Goal: Navigation & Orientation: Find specific page/section

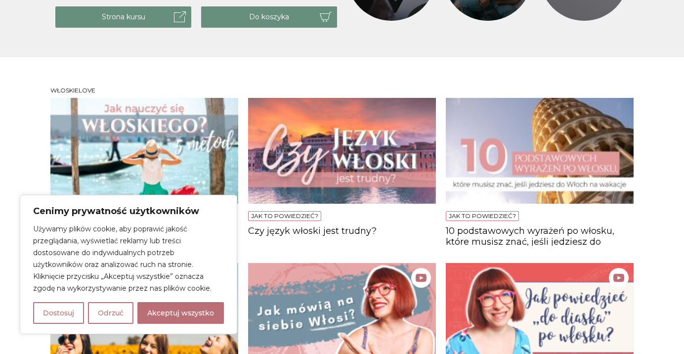
scroll to position [613, 0]
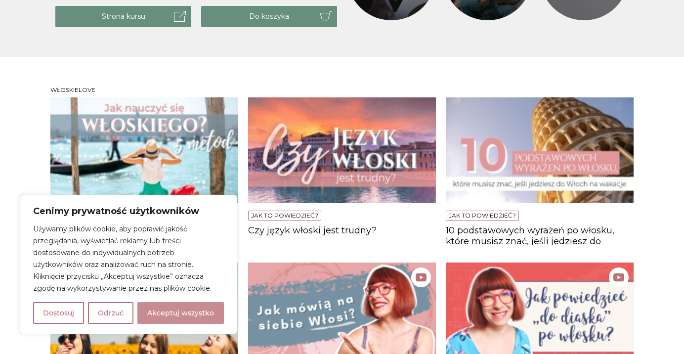
click at [165, 313] on button "Akceptuj wszystko" at bounding box center [180, 313] width 86 height 22
checkbox input "true"
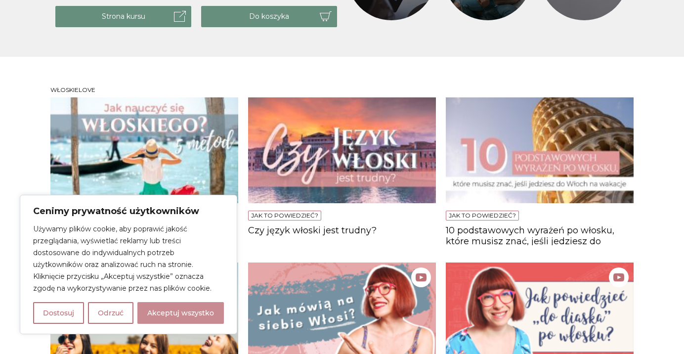
checkbox input "true"
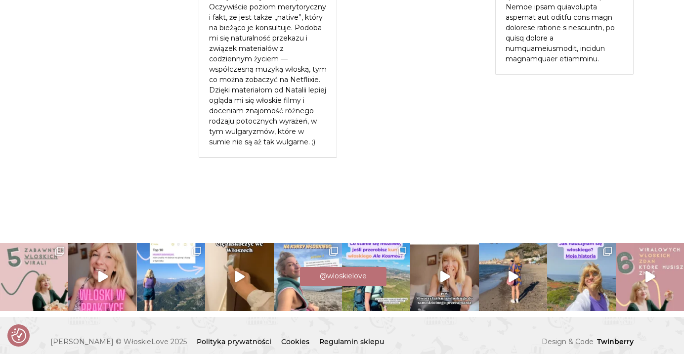
scroll to position [2293, 0]
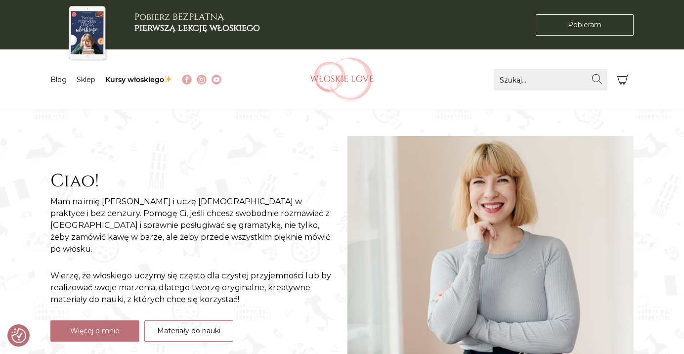
click at [56, 84] on li "Blog" at bounding box center [63, 80] width 26 height 10
click at [63, 76] on link "Blog" at bounding box center [58, 79] width 16 height 9
